Goal: Use online tool/utility: Utilize a website feature to perform a specific function

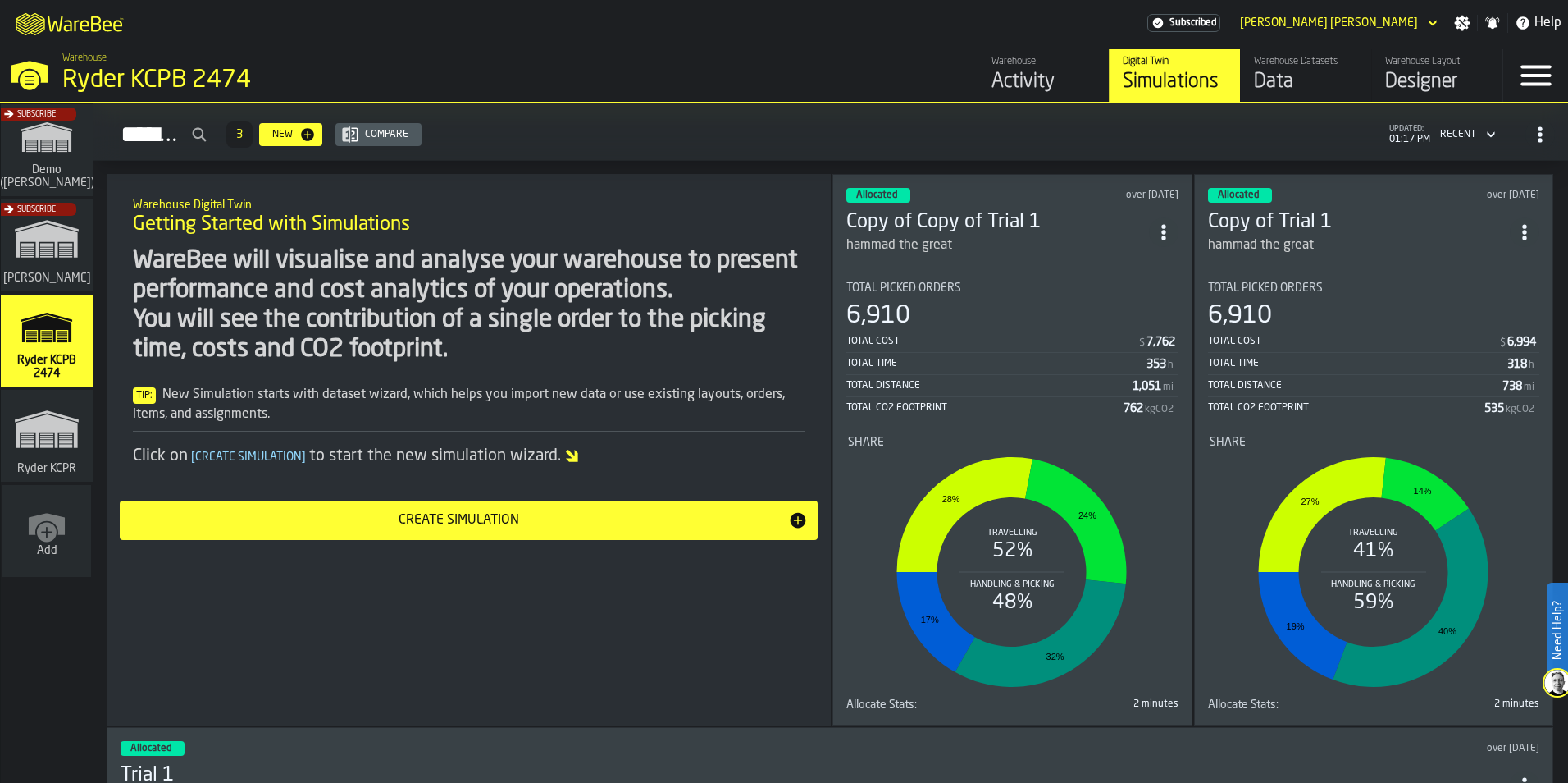
drag, startPoint x: 68, startPoint y: 431, endPoint x: 92, endPoint y: 434, distance: 24.2
click at [67, 431] on polygon "link-to-/wh/i/e7c9458a-e06e-4081-83c7-e9dda86d60fd/simulations" at bounding box center [46, 431] width 62 height 34
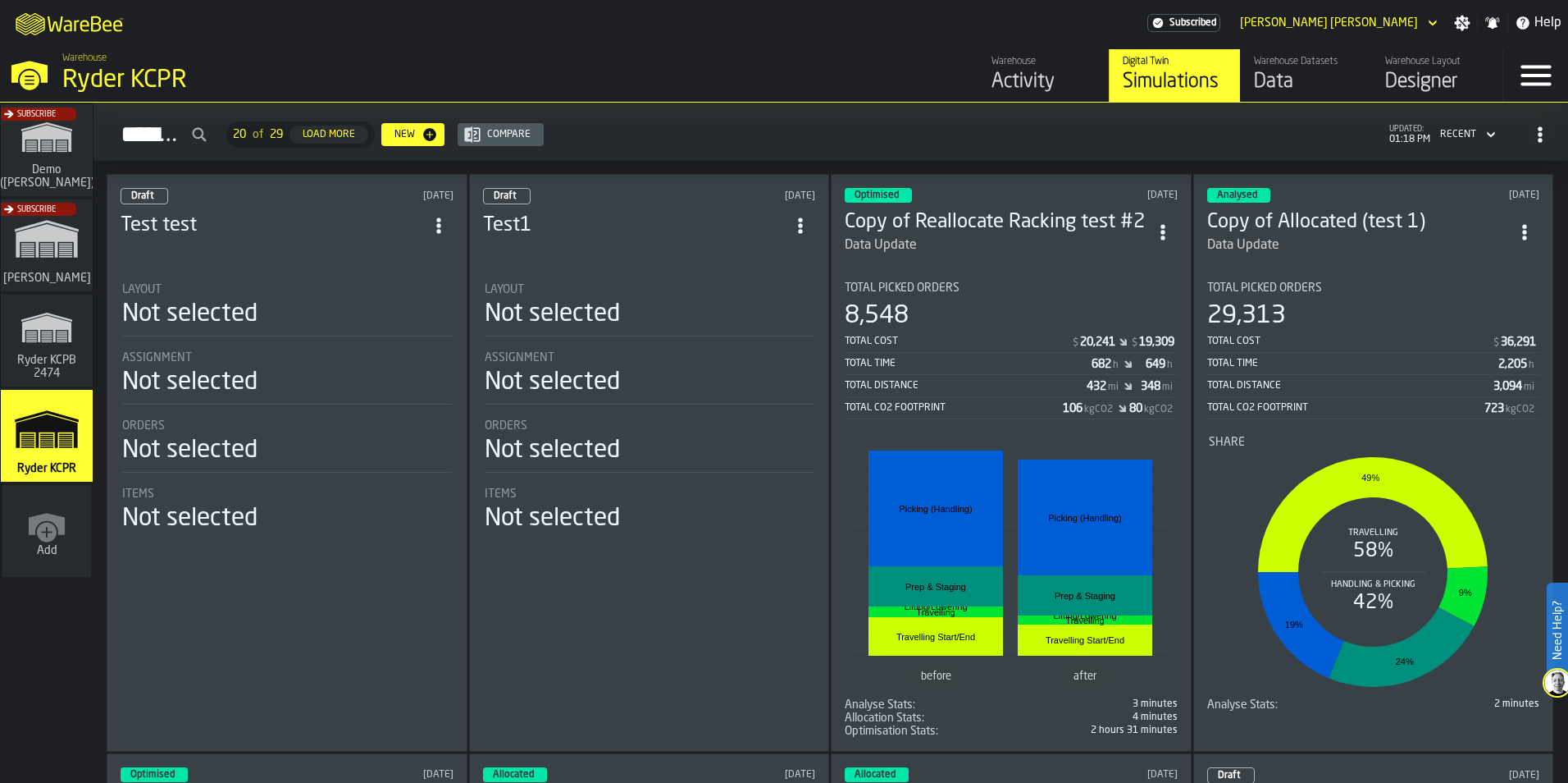
click at [987, 217] on h3 "Copy of Reallocate Racking test #2" at bounding box center [996, 222] width 303 height 27
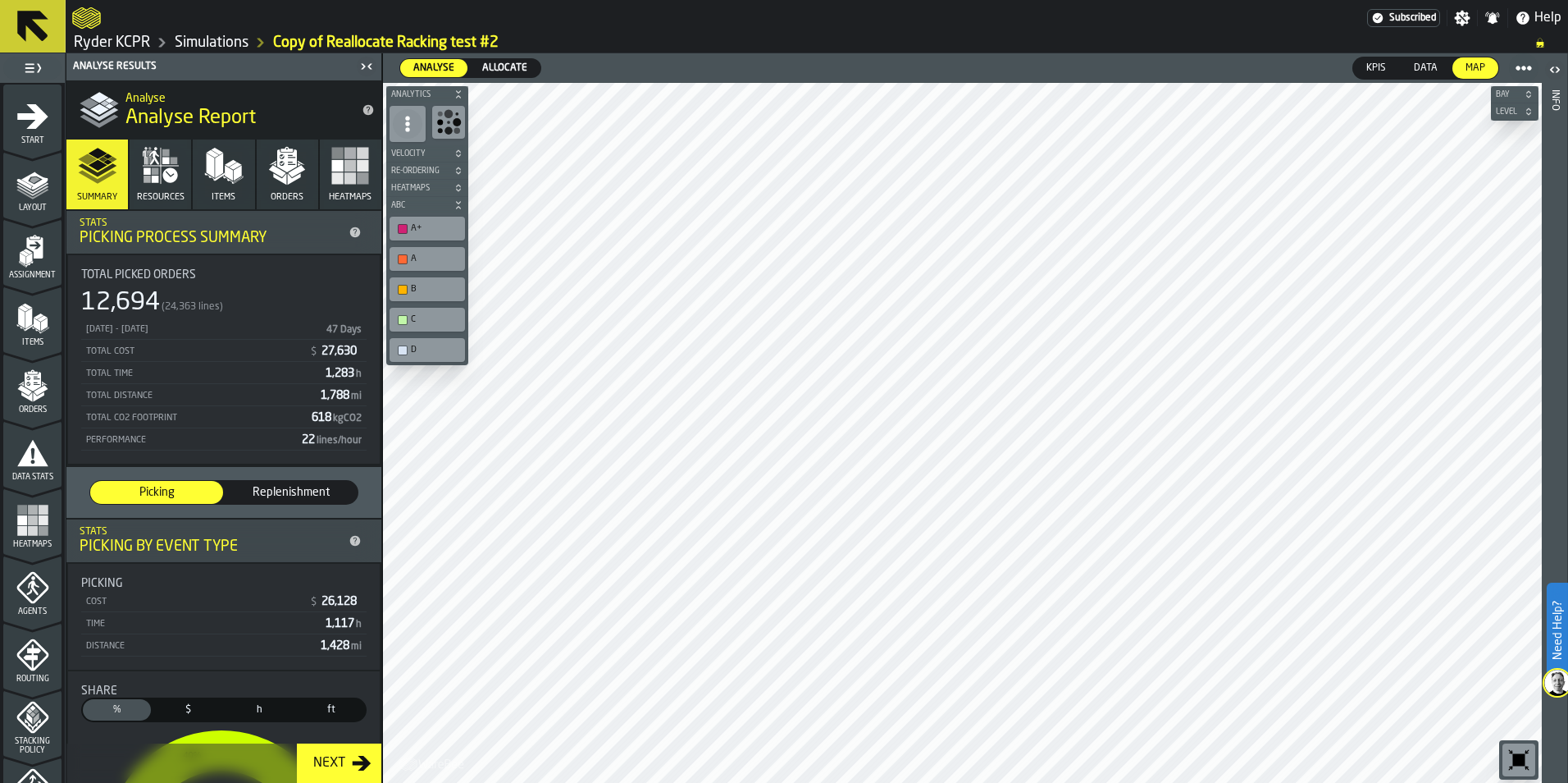
click at [287, 163] on icon "button" at bounding box center [287, 161] width 20 height 23
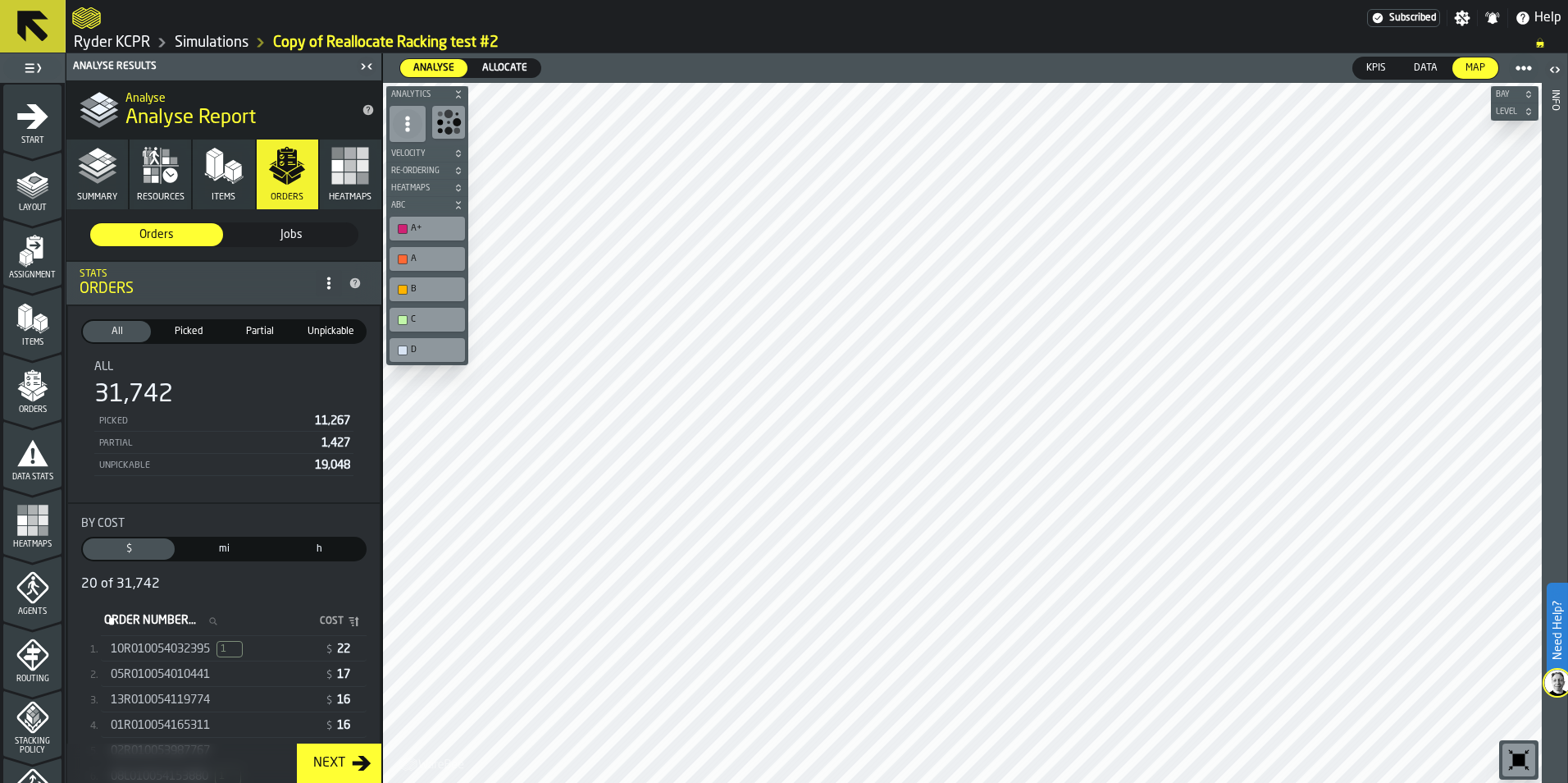
drag, startPoint x: 171, startPoint y: 645, endPoint x: 313, endPoint y: 639, distance: 142.1
click at [171, 645] on span "10R010054032395" at bounding box center [161, 649] width 100 height 13
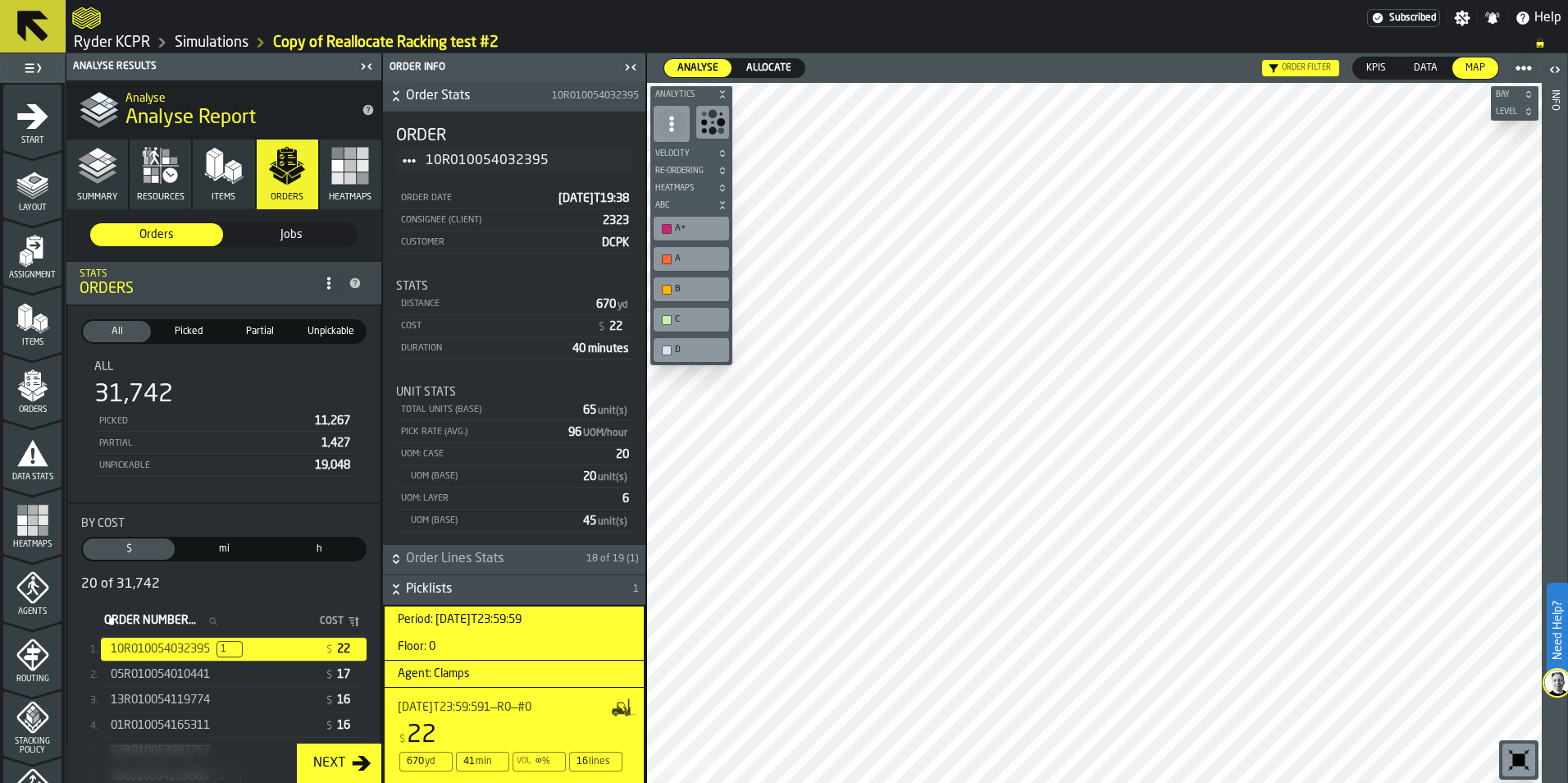
click at [304, 554] on span "h" at bounding box center [319, 548] width 85 height 15
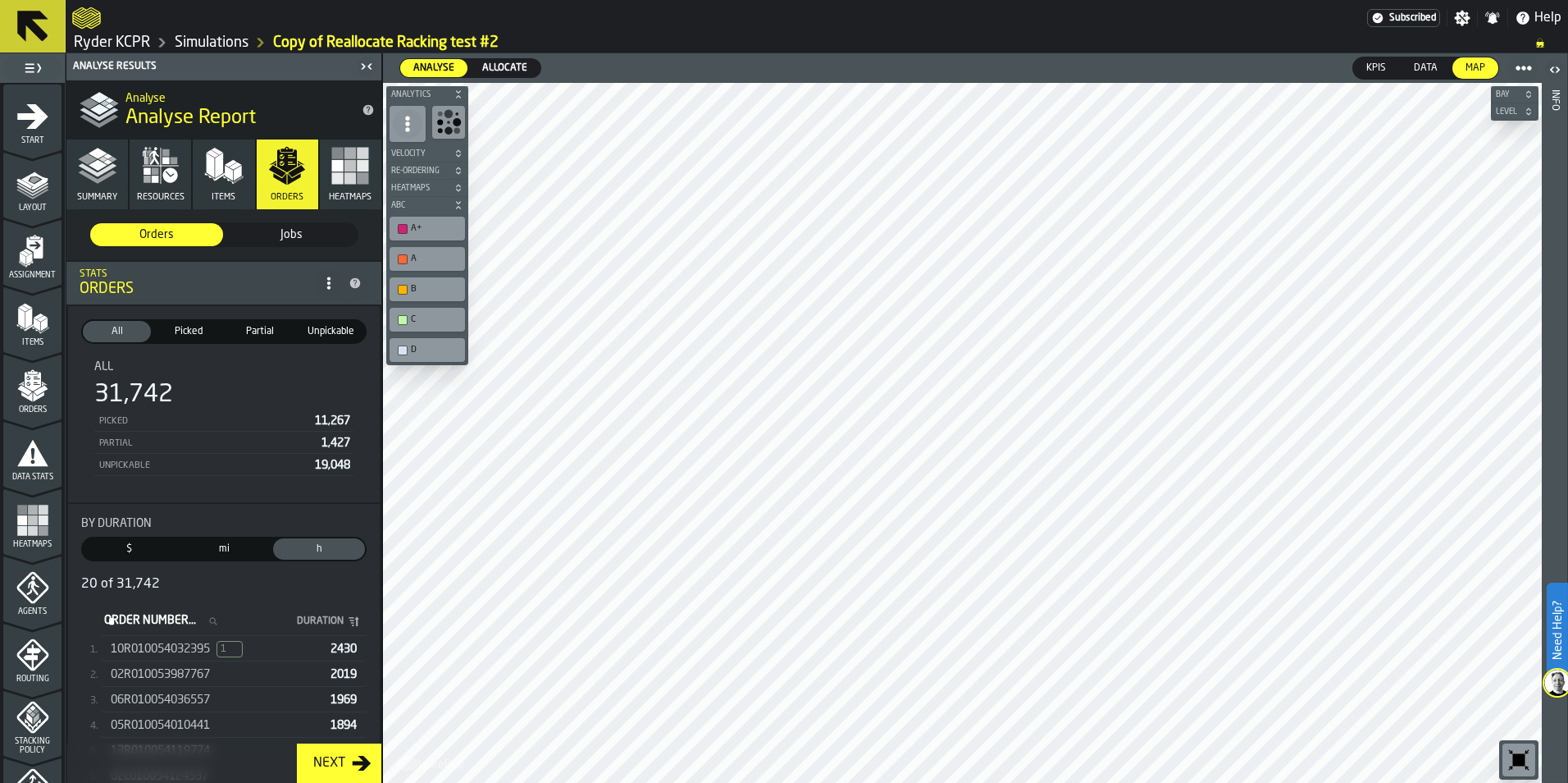
click at [133, 556] on span "$" at bounding box center [128, 548] width 85 height 15
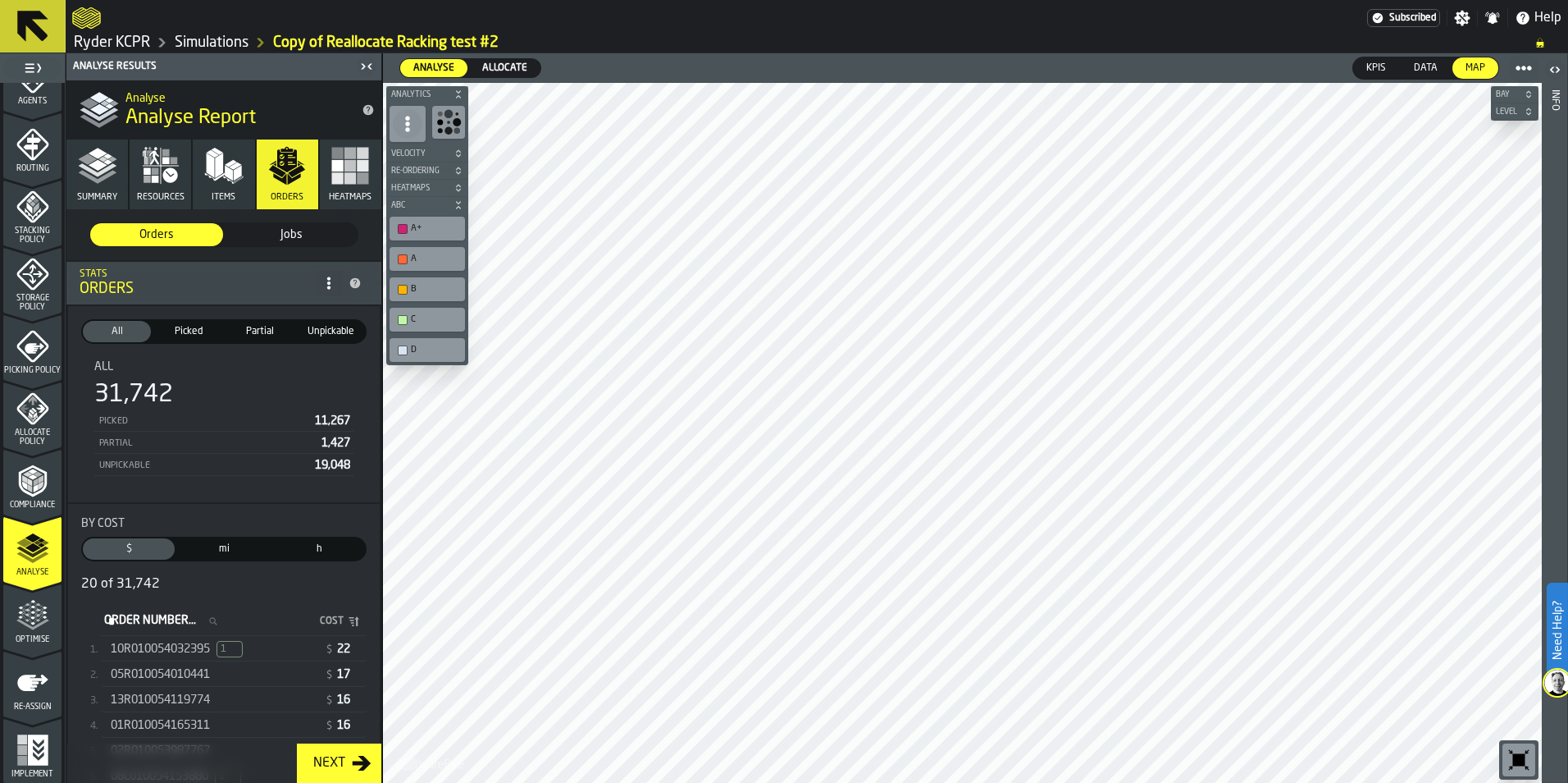
scroll to position [511, 0]
click at [30, 624] on icon "menu Optimise" at bounding box center [33, 615] width 33 height 33
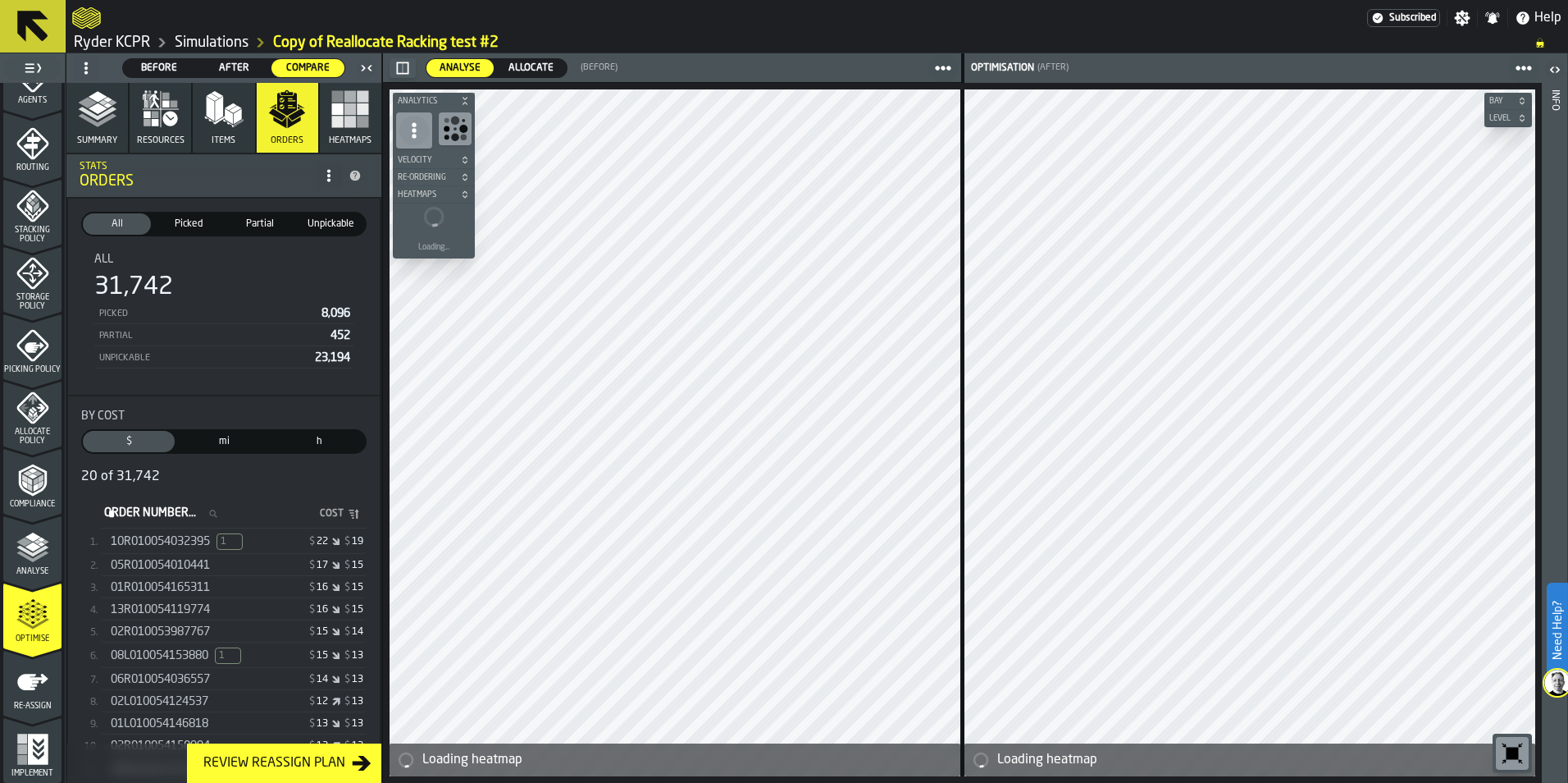
click at [309, 540] on span "$" at bounding box center [312, 541] width 6 height 11
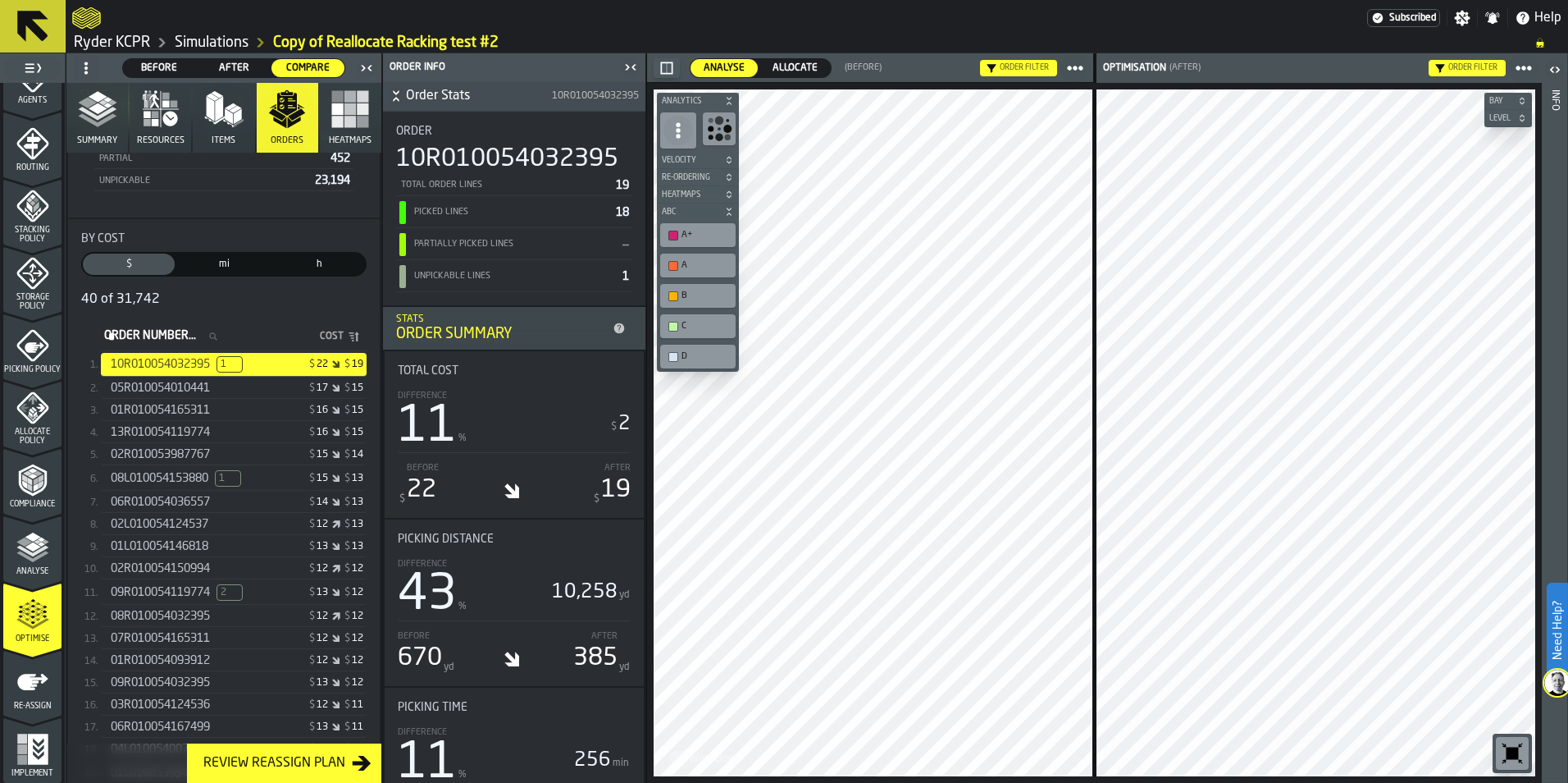
scroll to position [0, 0]
